Goal: Find specific page/section: Find specific page/section

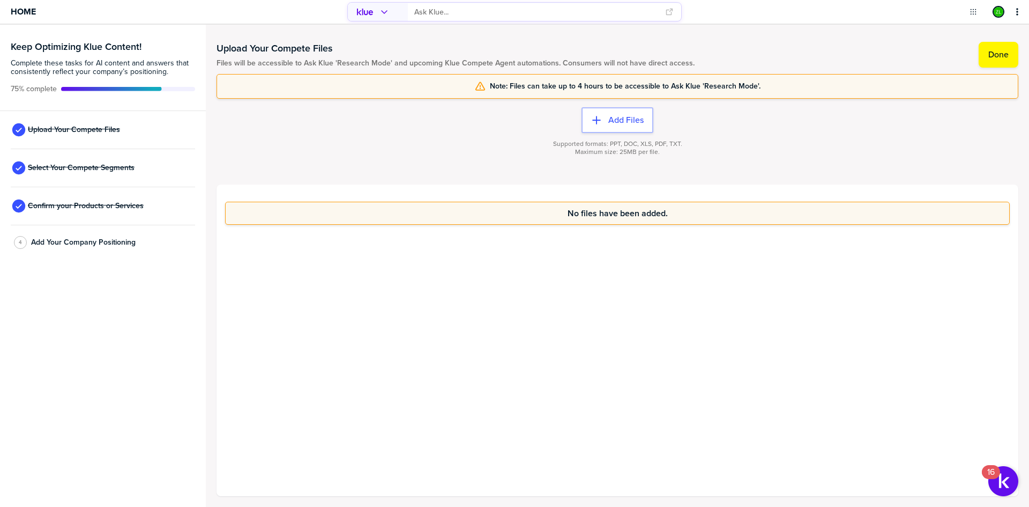
click at [517, 286] on div "No files have been added." at bounding box center [618, 339] width 802 height 311
click at [529, 301] on div "No files have been added." at bounding box center [618, 339] width 802 height 311
click at [528, 275] on div "No files have been added." at bounding box center [618, 339] width 802 height 311
click at [526, 277] on div "No files have been added." at bounding box center [618, 339] width 802 height 311
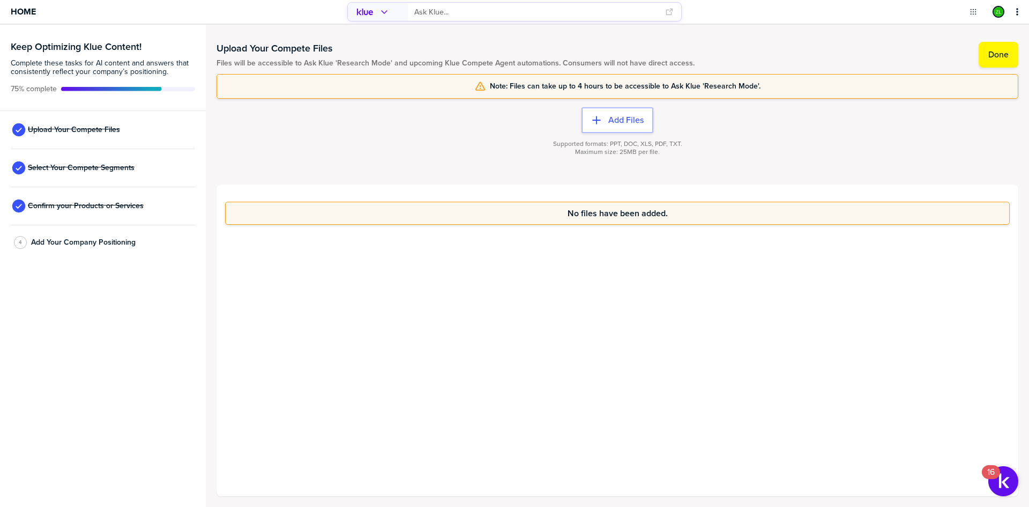
click at [522, 270] on div "No files have been added." at bounding box center [618, 339] width 802 height 311
click at [524, 272] on div "No files have been added." at bounding box center [618, 339] width 802 height 311
click at [521, 296] on div "No files have been added." at bounding box center [618, 339] width 802 height 311
click at [92, 167] on span "Select Your Compete Segments" at bounding box center [81, 167] width 107 height 9
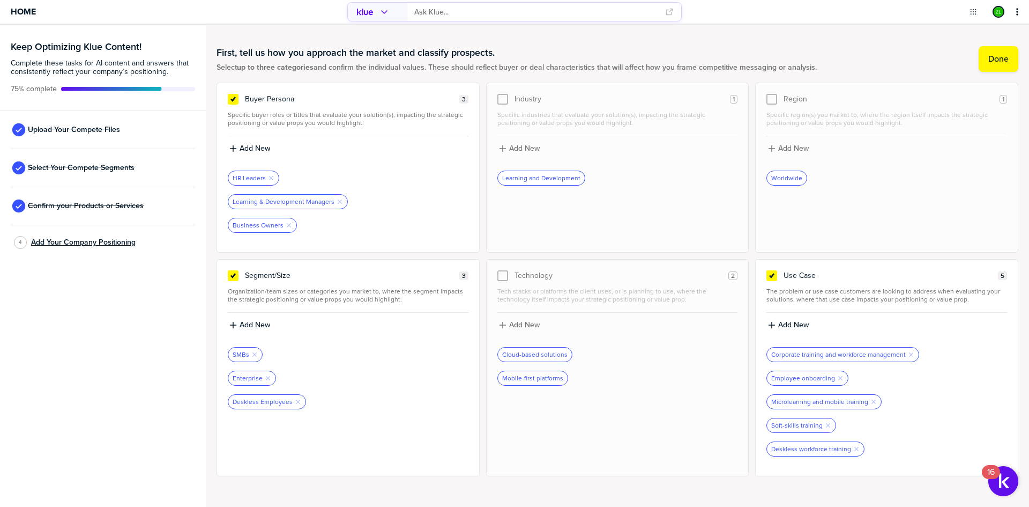
click at [82, 240] on span "Add Your Company Positioning" at bounding box center [83, 242] width 105 height 9
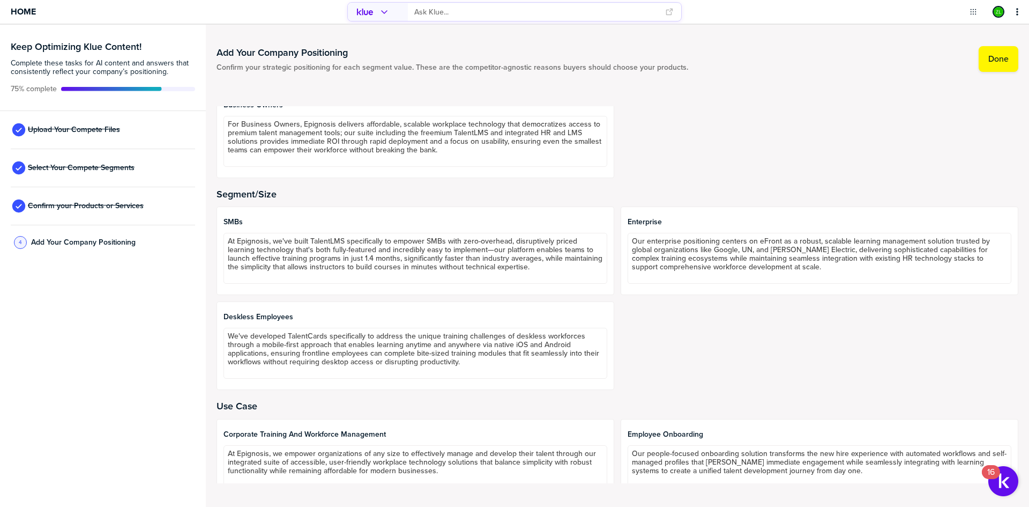
scroll to position [161, 0]
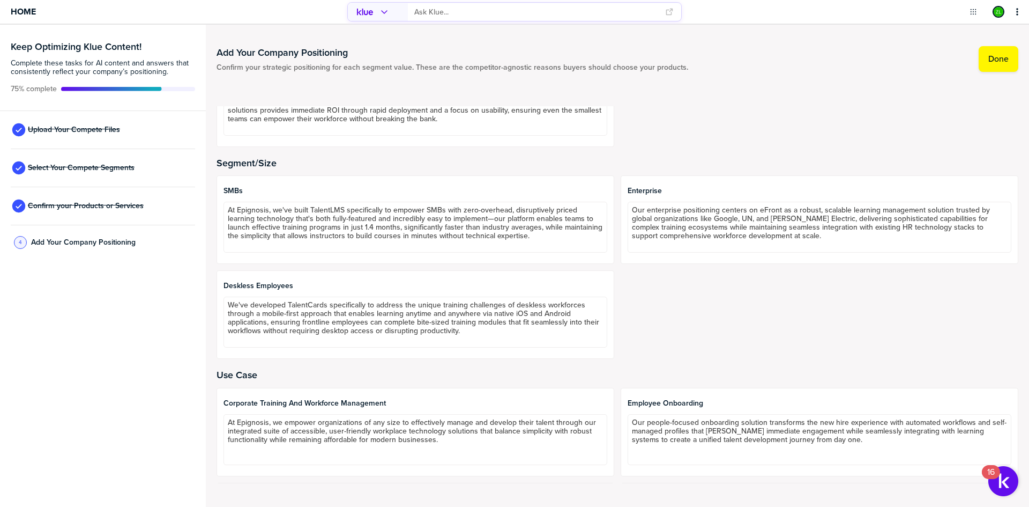
click at [713, 319] on div "SMBs At Epignosis, we've built TalentLMS specifically to empower SMBs with zero…" at bounding box center [618, 266] width 802 height 183
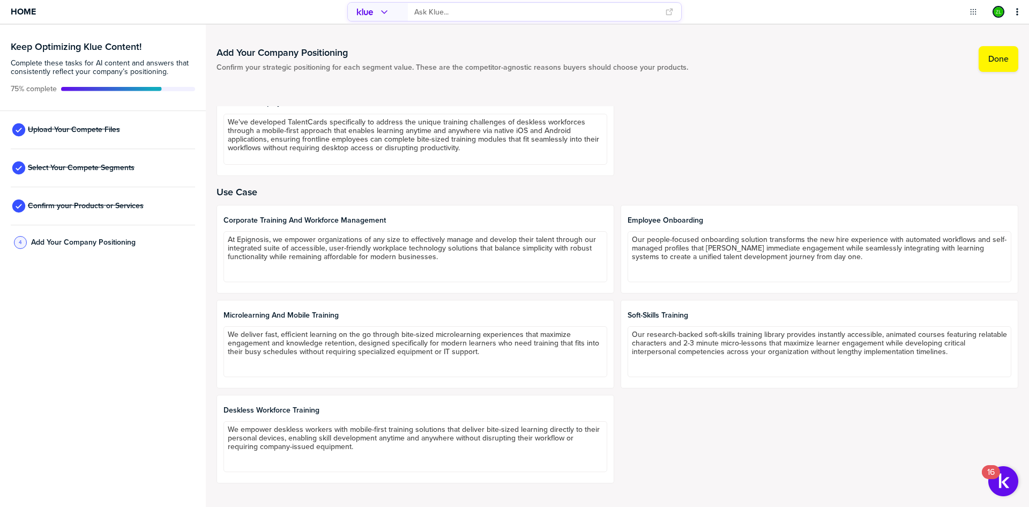
scroll to position [183, 0]
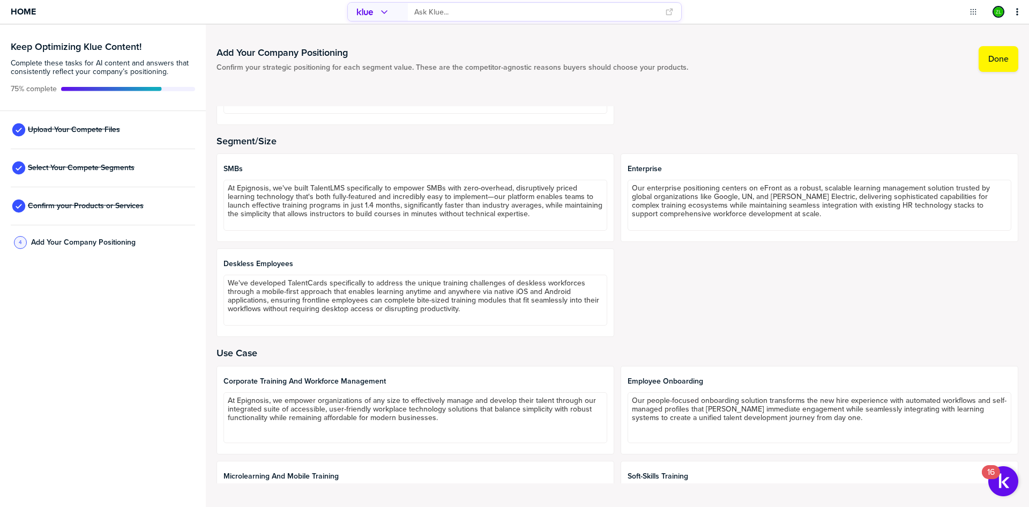
click at [212, 381] on div "Add Your Company Positioning Confirm your strategic positioning for each segmen…" at bounding box center [617, 266] width 823 height 482
click at [642, 300] on div "SMBs At Epignosis, we've built TalentLMS specifically to empower SMBs with zero…" at bounding box center [618, 244] width 802 height 183
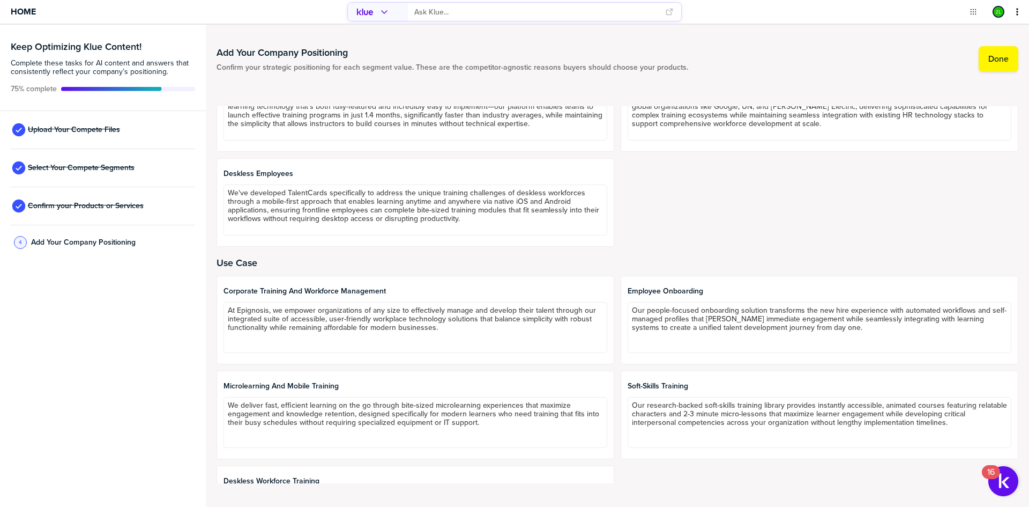
scroll to position [290, 0]
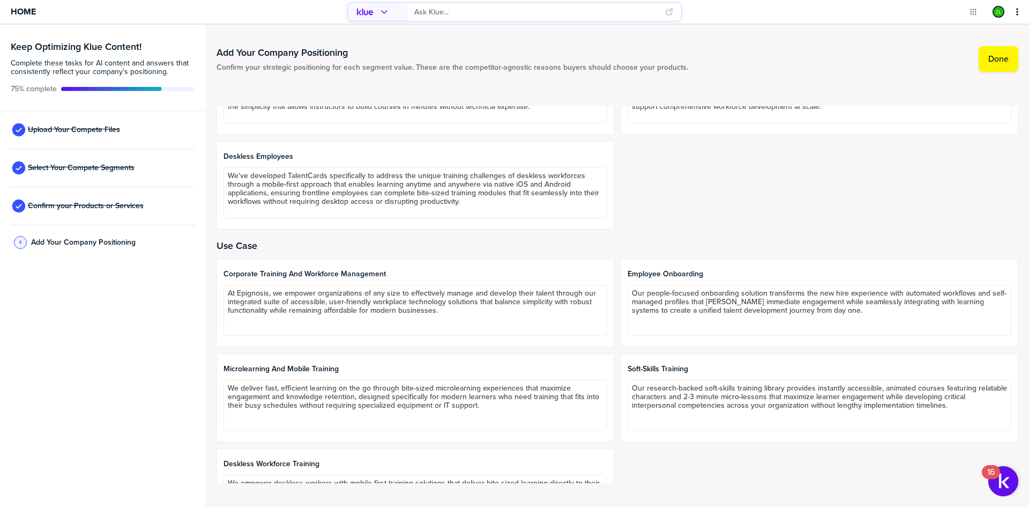
click at [615, 316] on div "Corporate training and workforce management At Epignosis, we empower organizati…" at bounding box center [618, 397] width 802 height 278
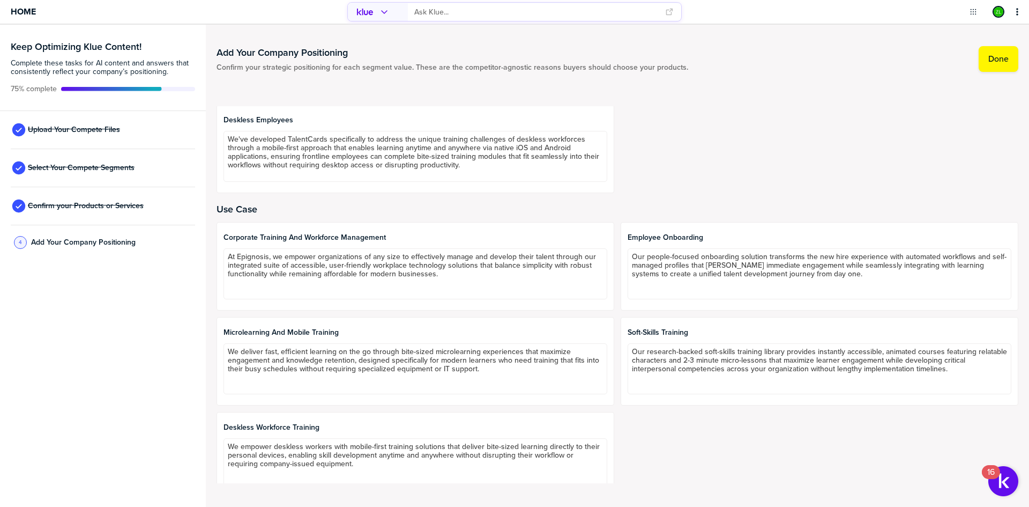
scroll to position [344, 0]
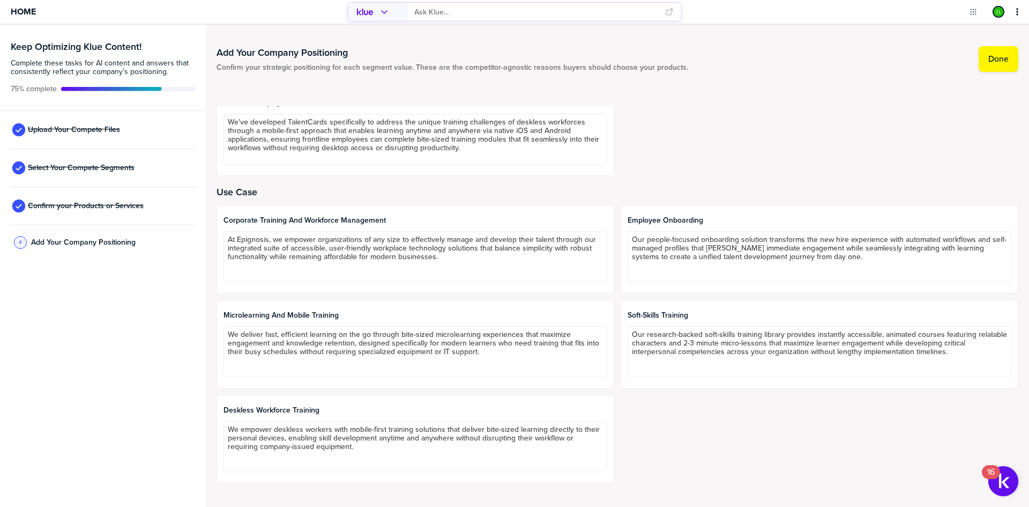
click at [614, 319] on div "Corporate training and workforce management At Epignosis, we empower organizati…" at bounding box center [618, 344] width 802 height 278
click at [616, 414] on div "Corporate training and workforce management At Epignosis, we empower organizati…" at bounding box center [618, 344] width 802 height 278
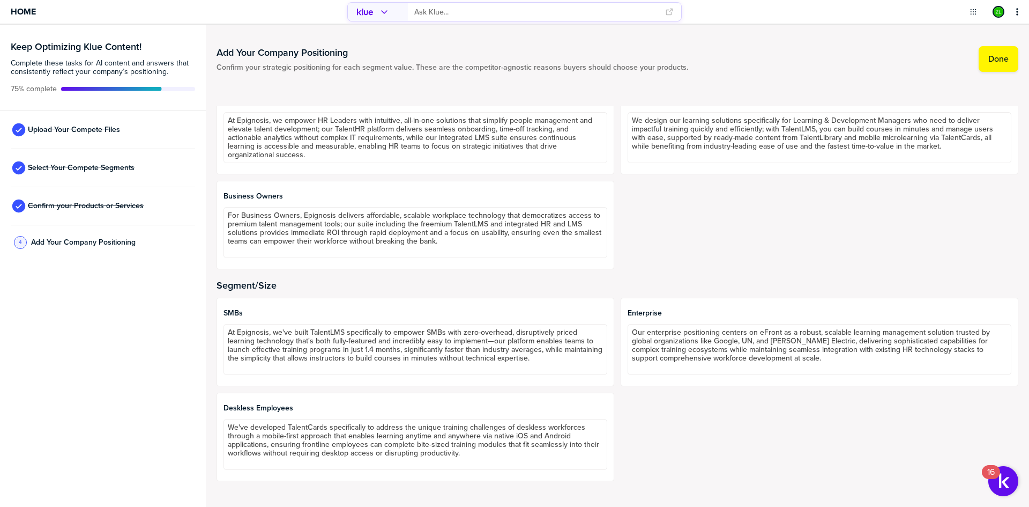
scroll to position [22, 0]
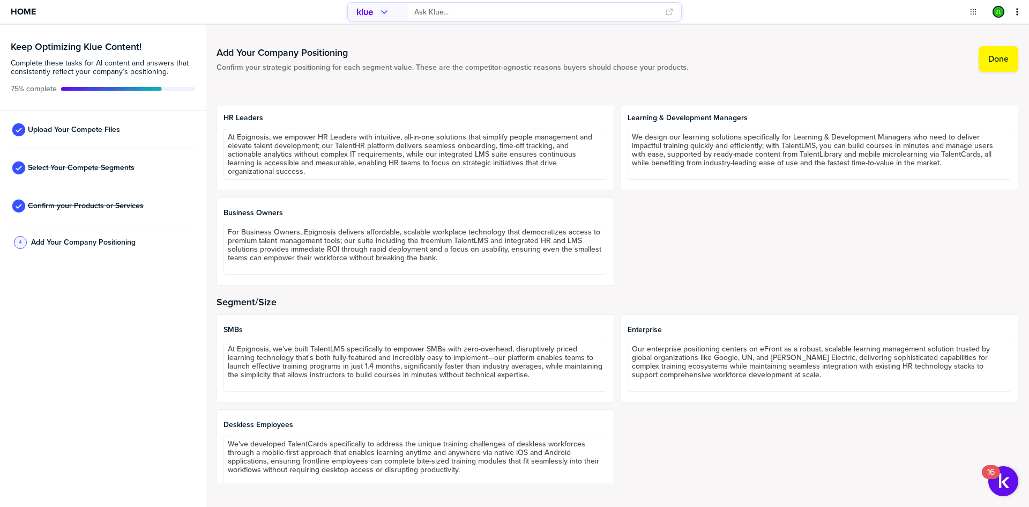
click at [613, 293] on div at bounding box center [618, 291] width 802 height 11
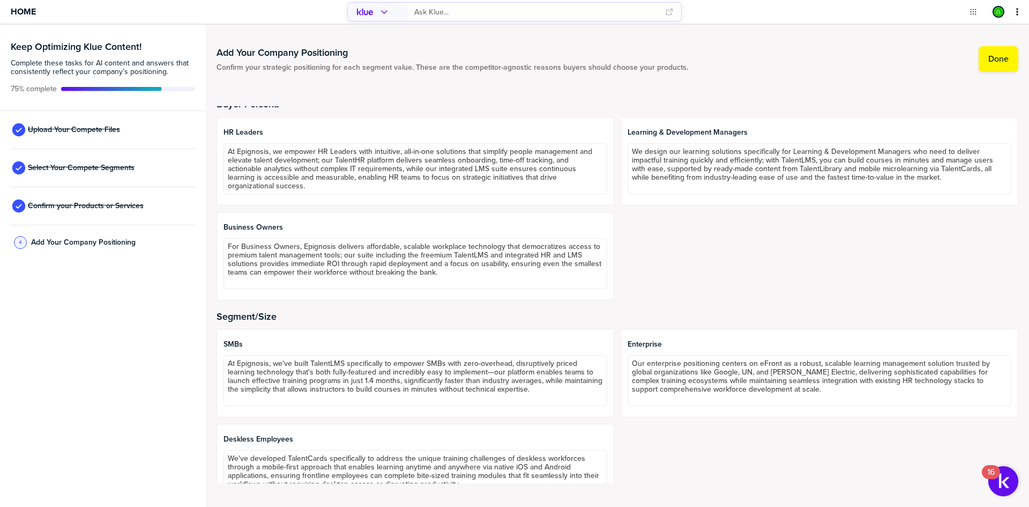
scroll to position [0, 0]
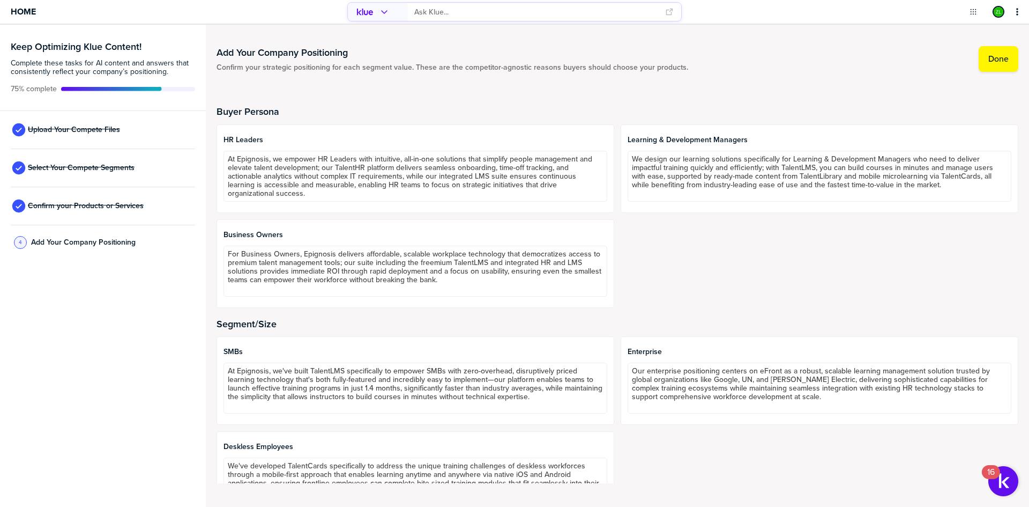
click at [614, 165] on div "HR Leaders At Epignosis, we empower HR Leaders with intuitive, all-in-one solut…" at bounding box center [618, 215] width 802 height 183
click at [612, 108] on h2 "Buyer Persona" at bounding box center [618, 111] width 802 height 11
click at [19, 18] on link "Home" at bounding box center [23, 12] width 25 height 24
